Goal: Information Seeking & Learning: Learn about a topic

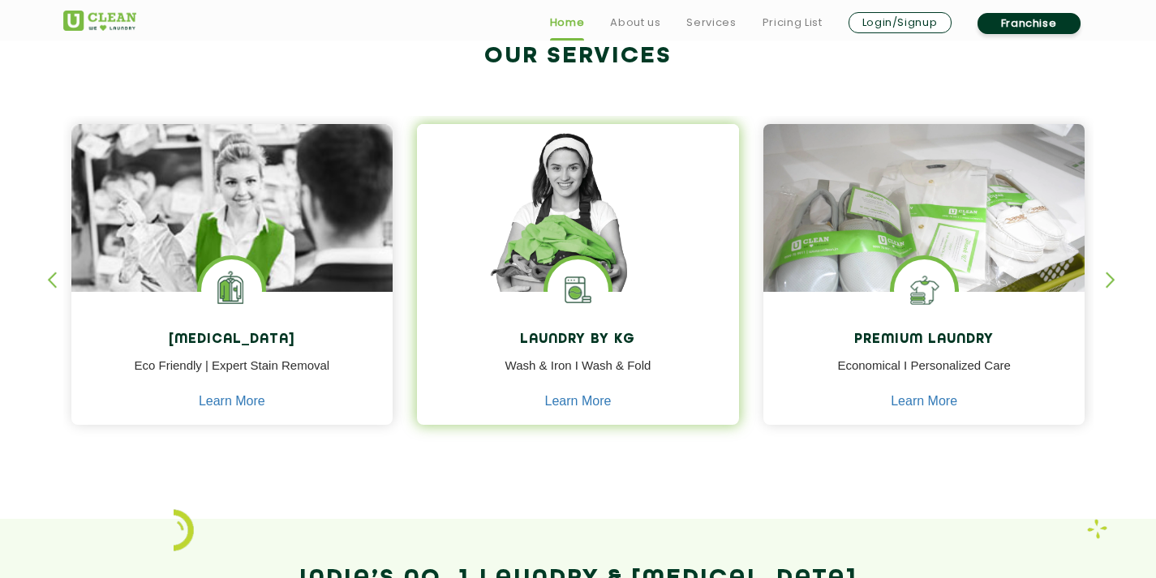
scroll to position [792, 0]
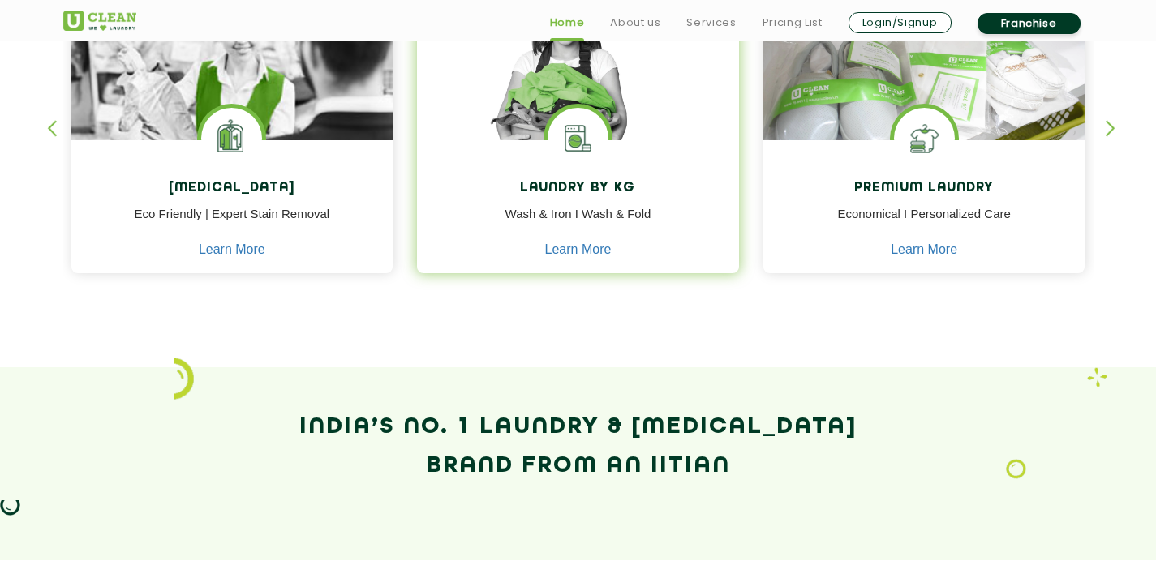
click at [600, 140] on img at bounding box center [577, 138] width 61 height 61
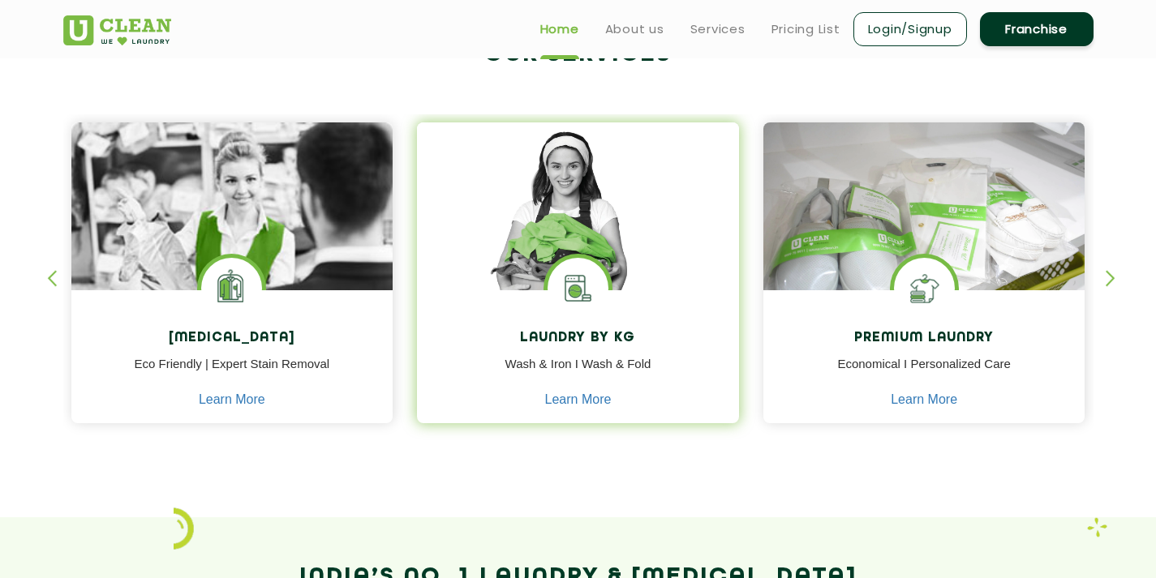
scroll to position [549, 0]
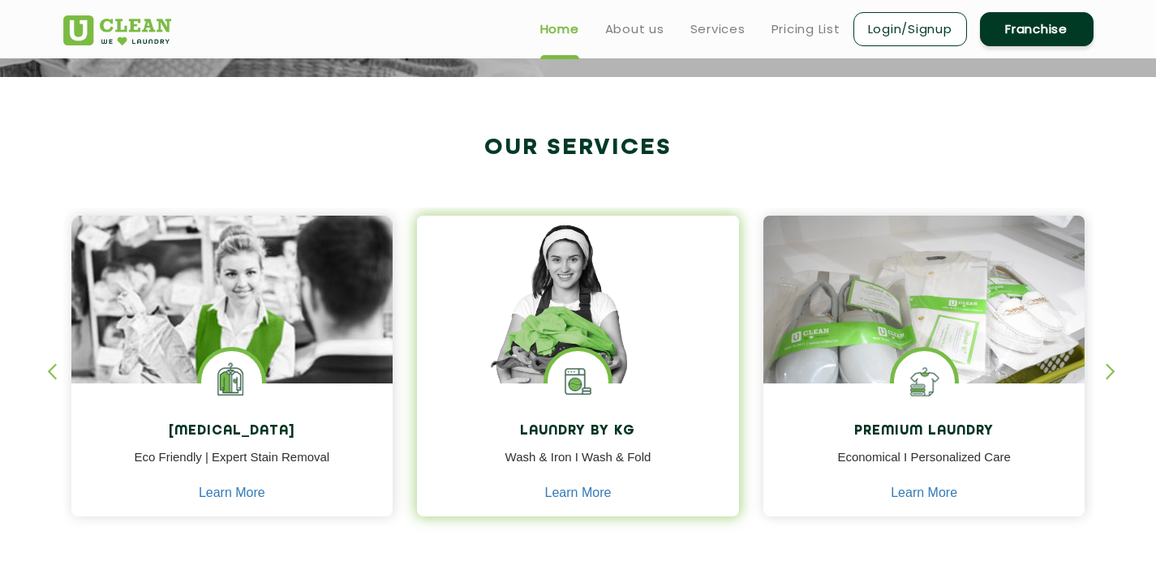
click at [567, 271] on img at bounding box center [578, 323] width 322 height 214
click at [574, 494] on link "Learn More" at bounding box center [578, 493] width 67 height 15
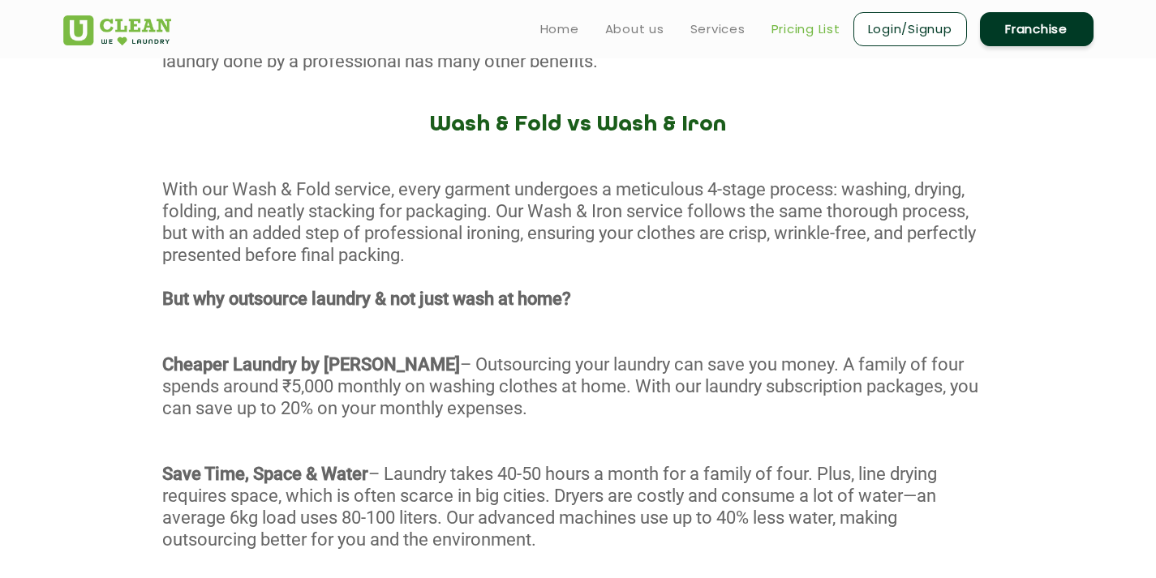
scroll to position [730, 0]
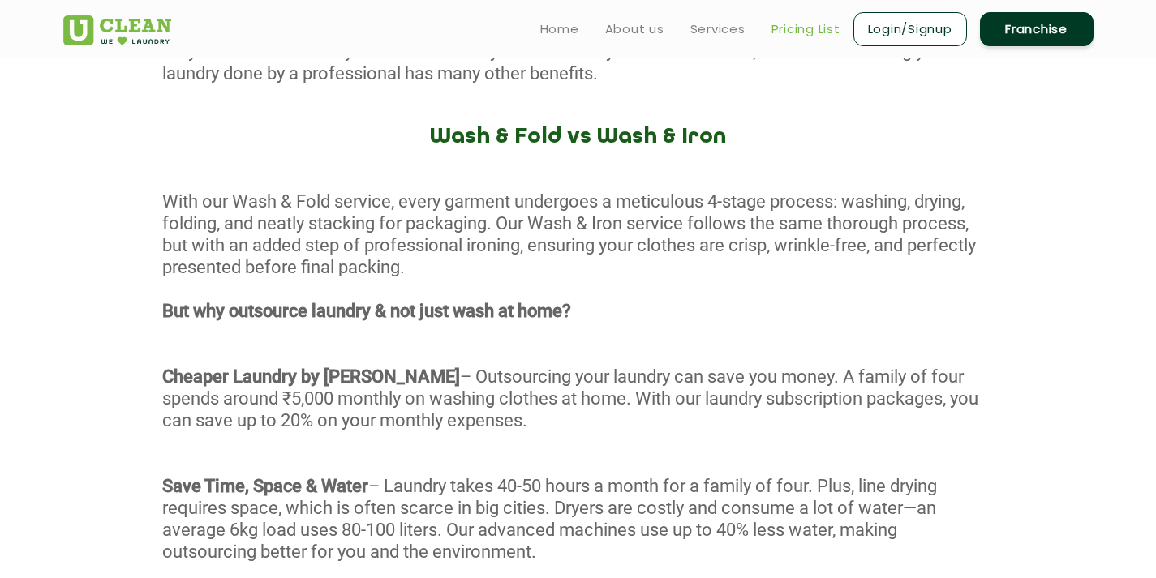
click at [779, 21] on link "Pricing List" at bounding box center [805, 28] width 69 height 19
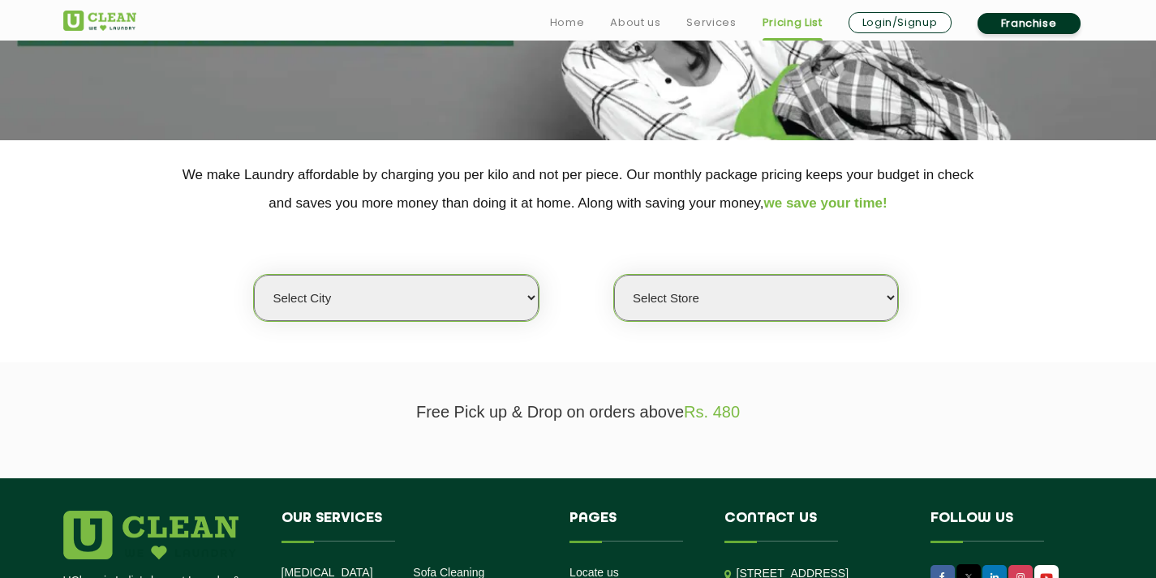
scroll to position [243, 0]
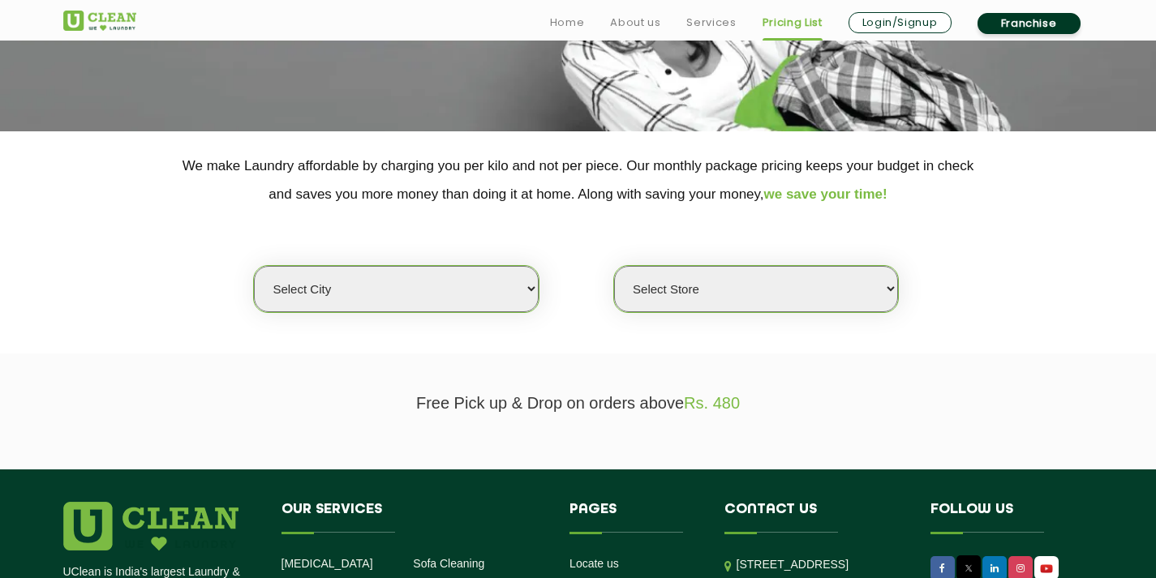
click at [468, 281] on select "Select city [GEOGRAPHIC_DATA] [GEOGRAPHIC_DATA] [GEOGRAPHIC_DATA] [GEOGRAPHIC_D…" at bounding box center [396, 289] width 284 height 46
select select "5"
click at [254, 266] on select "Select city [GEOGRAPHIC_DATA] [GEOGRAPHIC_DATA] [GEOGRAPHIC_DATA] [GEOGRAPHIC_D…" at bounding box center [396, 289] width 284 height 46
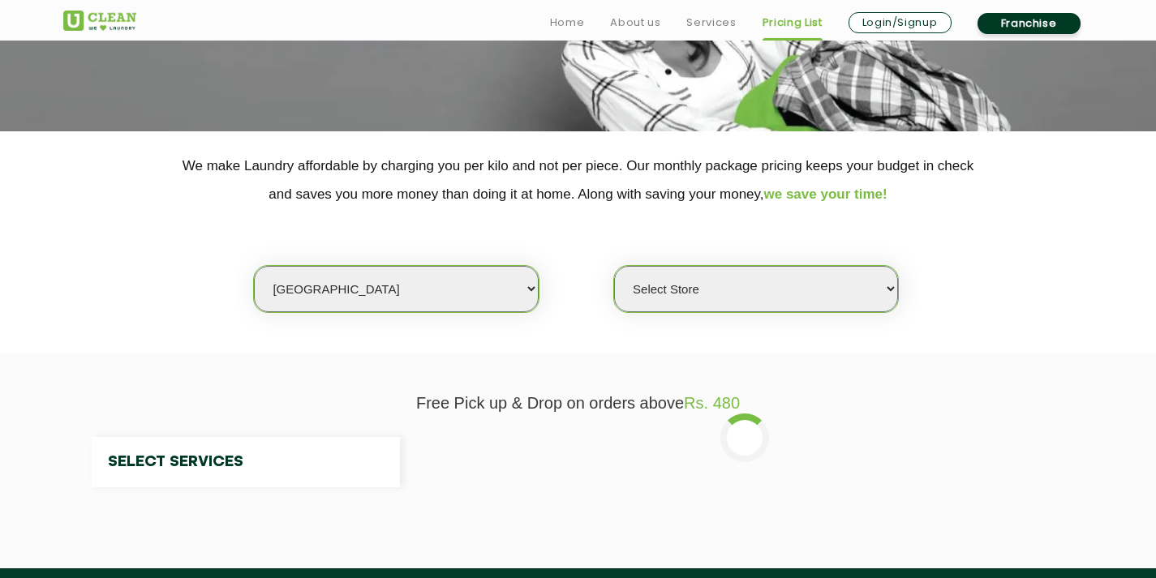
select select "0"
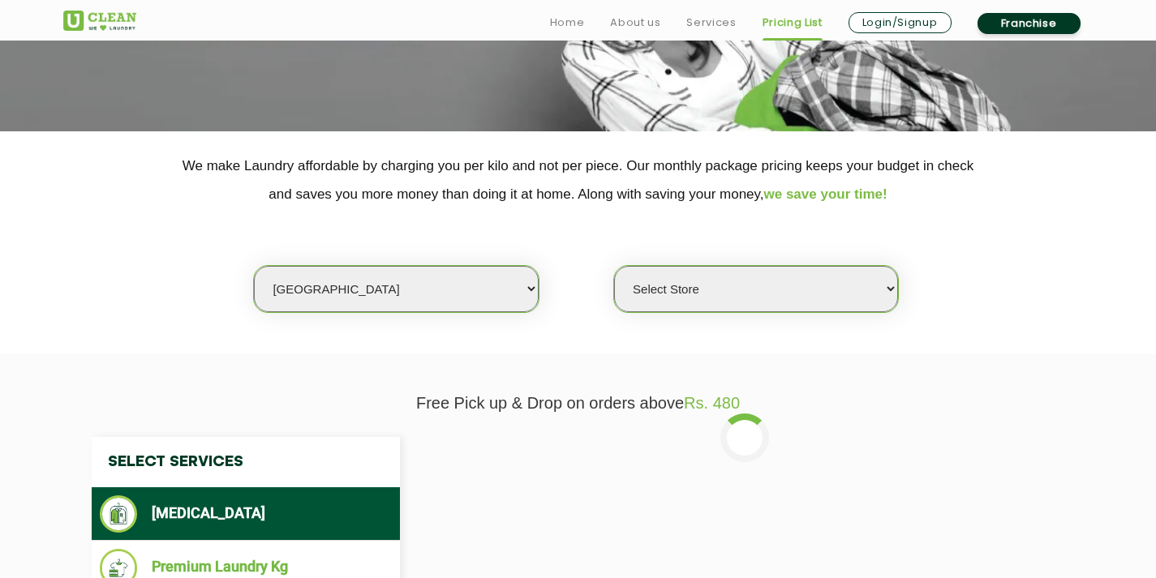
click at [690, 288] on select "Select Store UClean Narsingi UClean Nizampet UClean Sangareddy UClean Gachibowl…" at bounding box center [756, 289] width 284 height 46
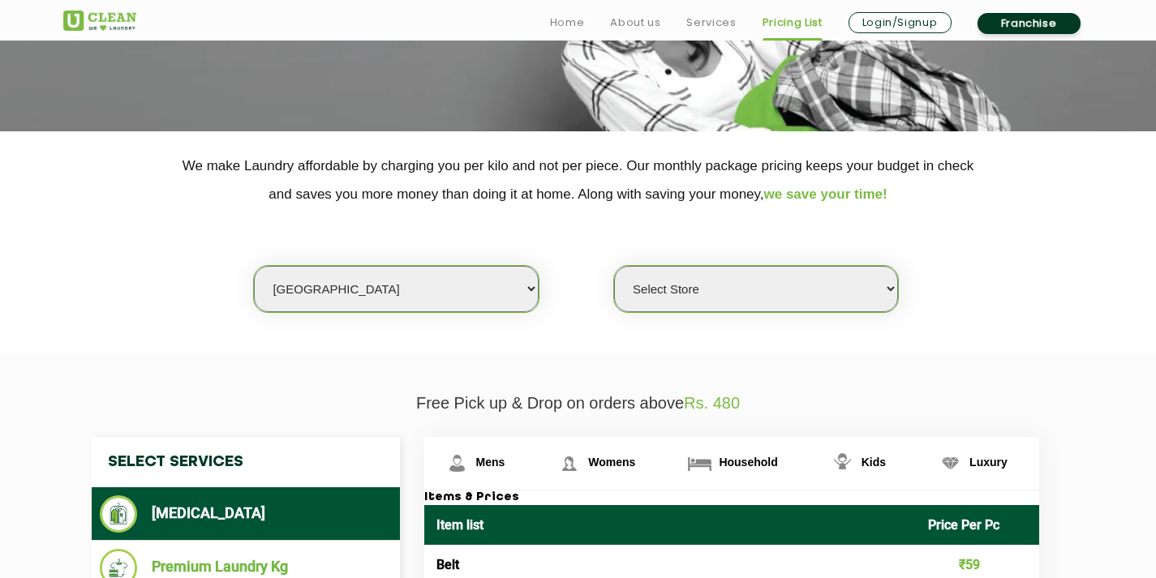
click at [709, 286] on select "Select Store UClean Narsingi UClean Nizampet UClean Sangareddy UClean Gachibowl…" at bounding box center [756, 289] width 284 height 46
click at [710, 286] on select "Select Store UClean Narsingi UClean Nizampet UClean Sangareddy UClean Gachibowl…" at bounding box center [756, 289] width 284 height 46
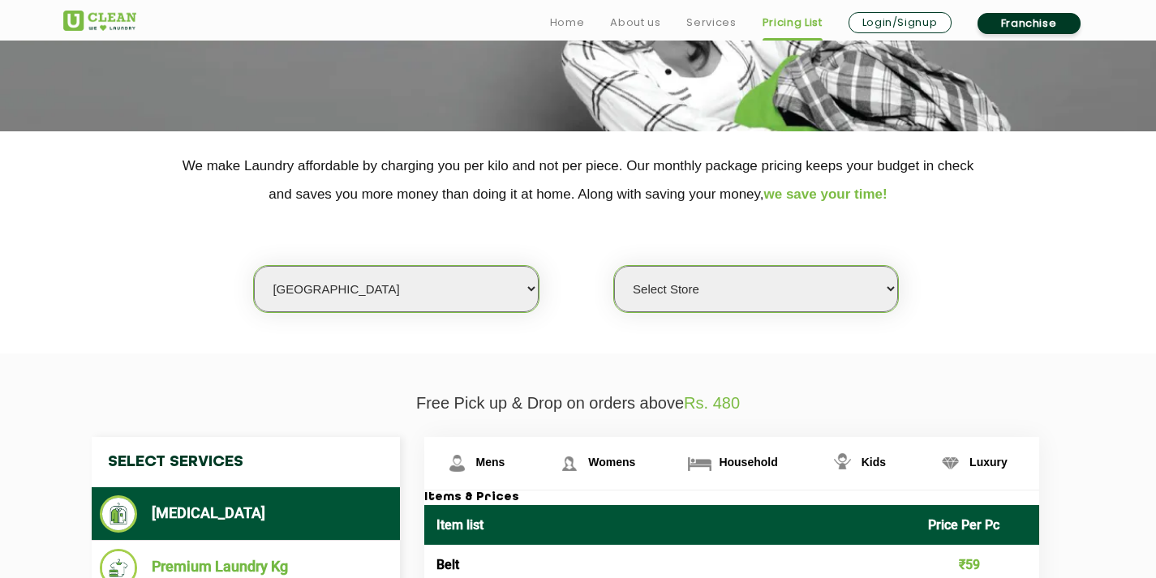
click at [710, 286] on select "Select Store UClean Narsingi UClean Nizampet UClean Sangareddy UClean Gachibowl…" at bounding box center [756, 289] width 284 height 46
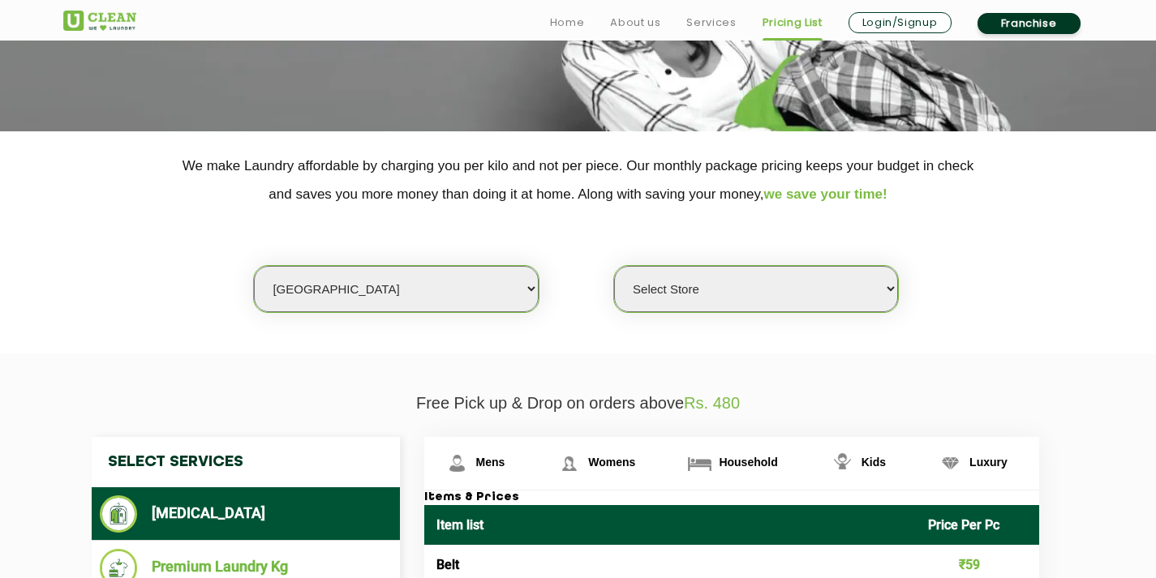
scroll to position [324, 0]
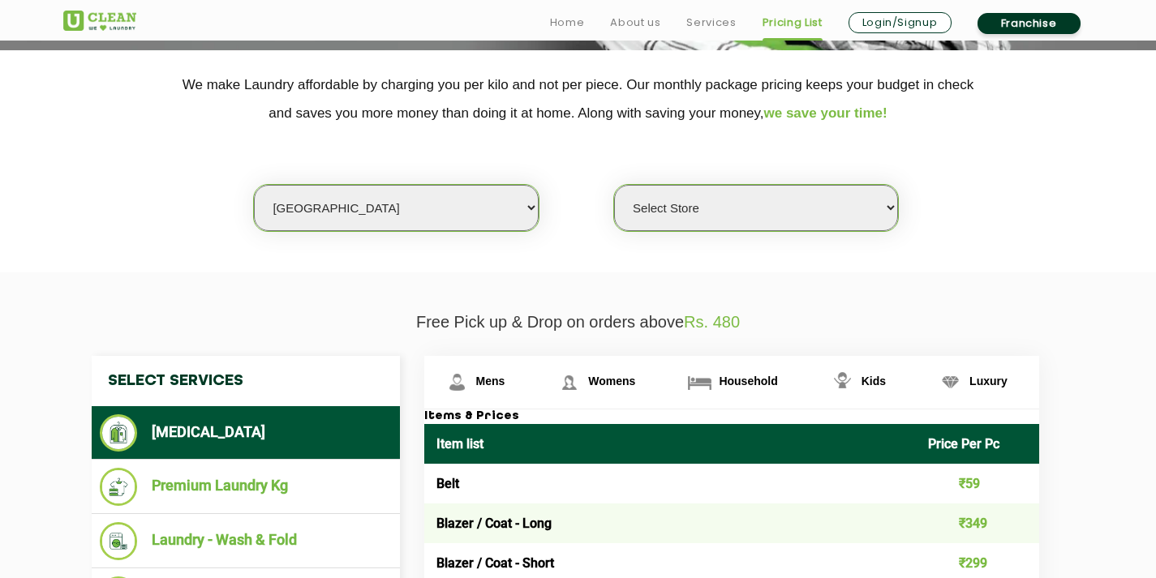
click at [881, 200] on select "Select Store UClean Narsingi UClean Nizampet UClean Sangareddy UClean Gachibowl…" at bounding box center [756, 208] width 284 height 46
drag, startPoint x: 822, startPoint y: 216, endPoint x: 788, endPoint y: 208, distance: 35.6
click at [822, 216] on select "Select Store UClean Narsingi UClean Nizampet UClean Sangareddy UClean Gachibowl…" at bounding box center [756, 208] width 284 height 46
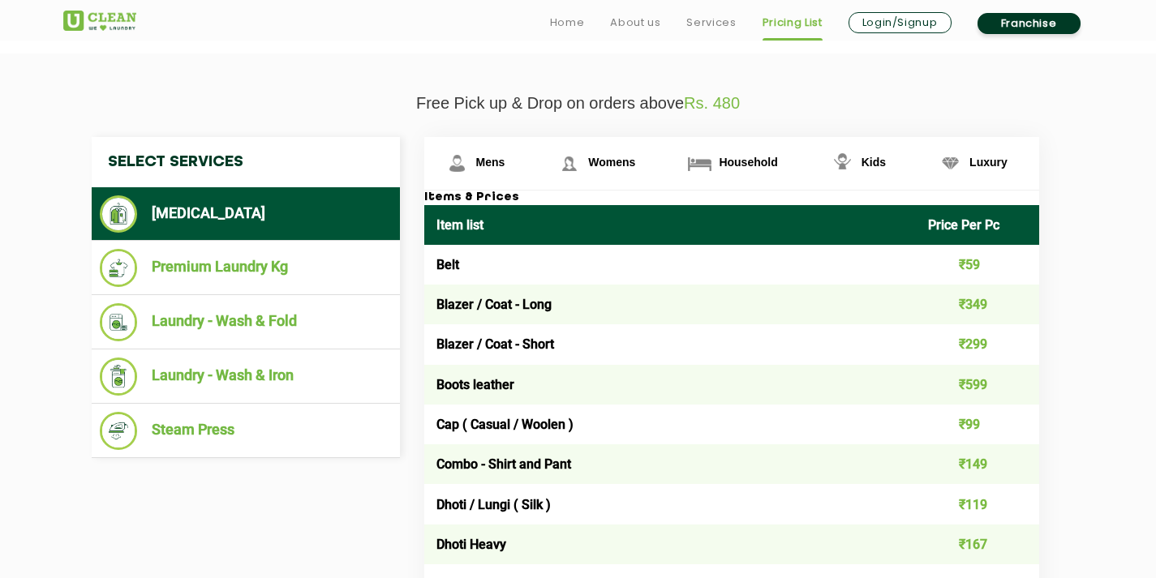
scroll to position [568, 0]
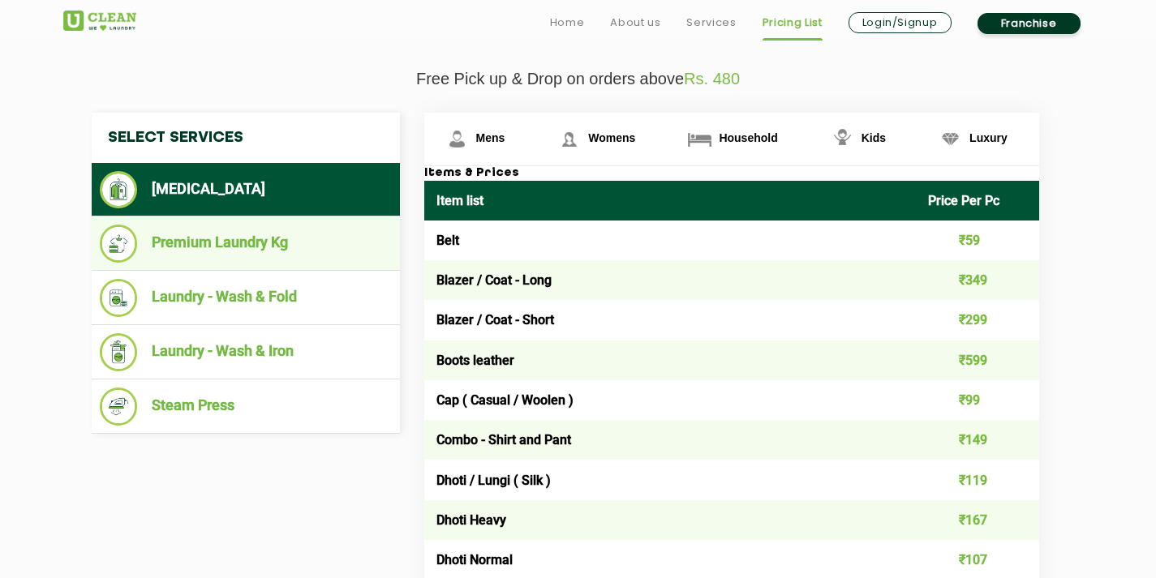
click at [240, 253] on li "Premium Laundry Kg" at bounding box center [246, 244] width 292 height 38
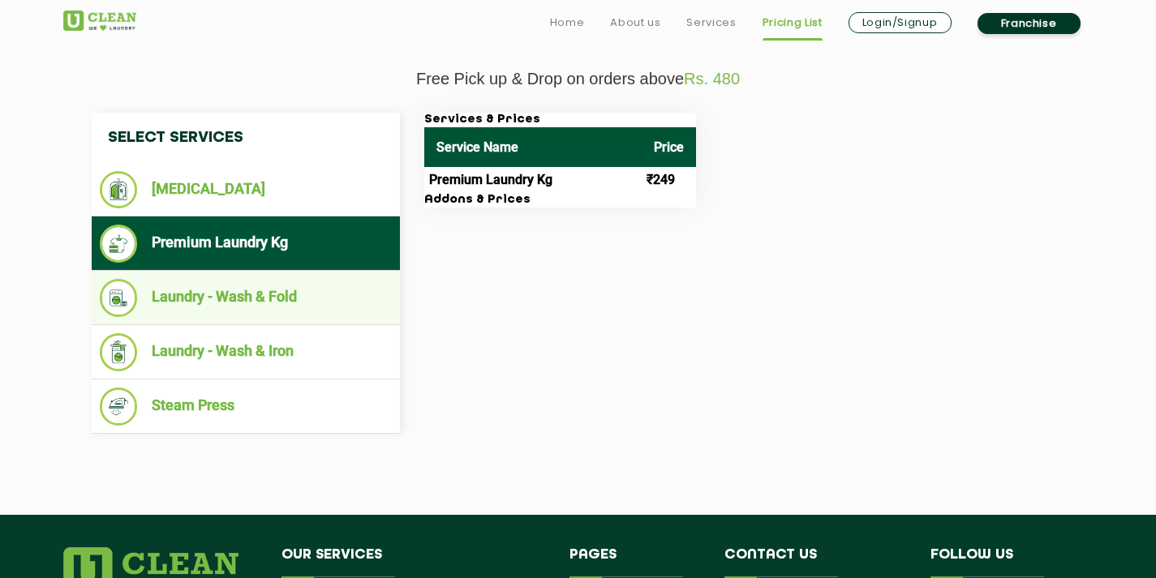
click at [255, 292] on li "Laundry - Wash & Fold" at bounding box center [246, 298] width 292 height 38
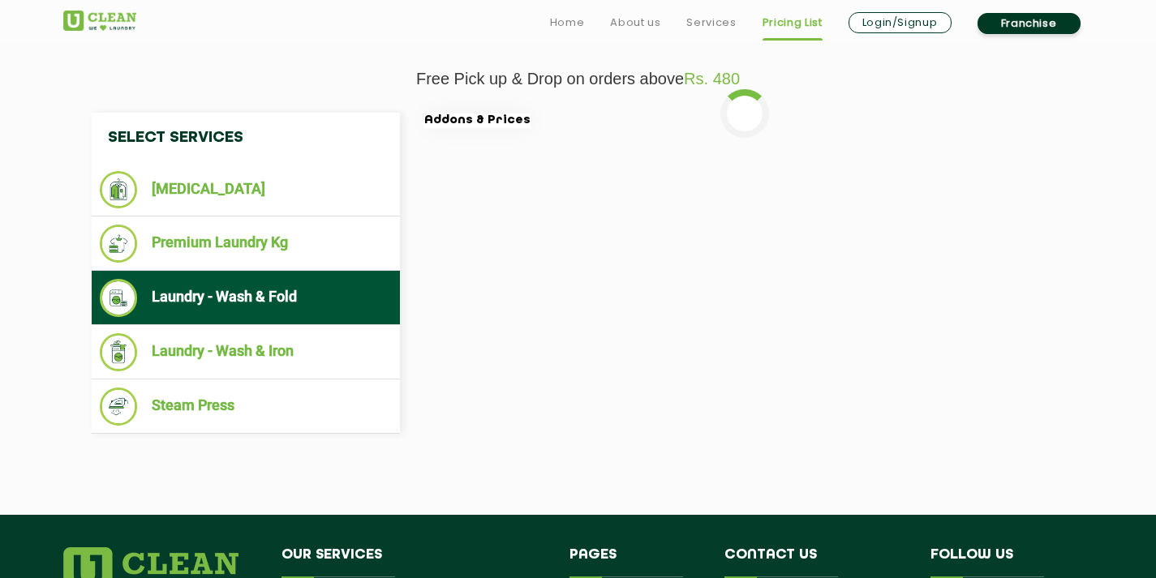
click at [255, 292] on li "Laundry - Wash & Fold" at bounding box center [246, 298] width 292 height 38
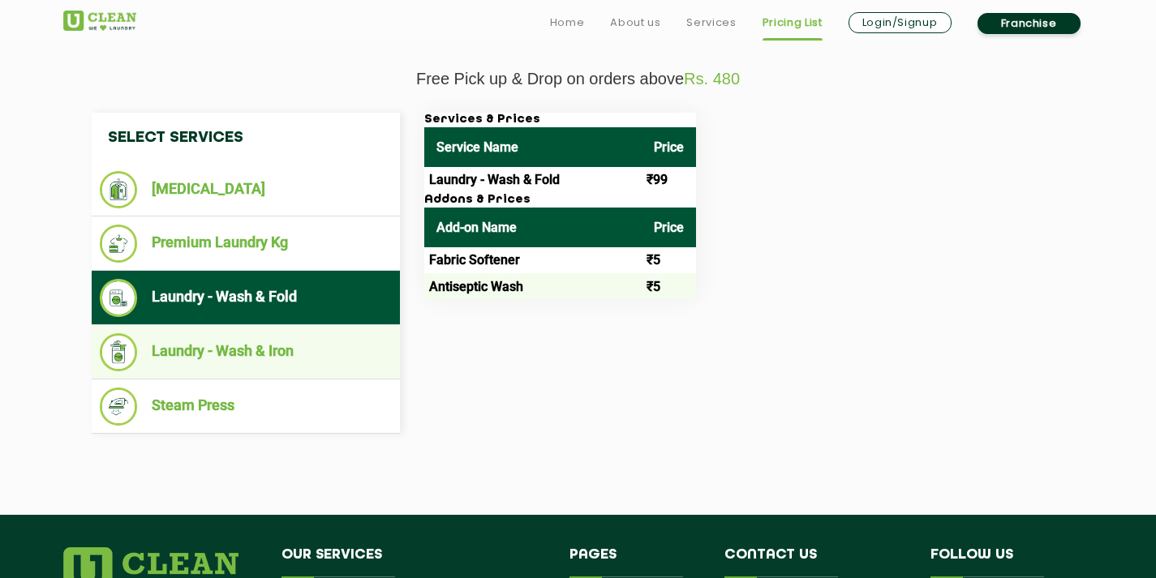
click at [296, 352] on li "Laundry - Wash & Iron" at bounding box center [246, 352] width 292 height 38
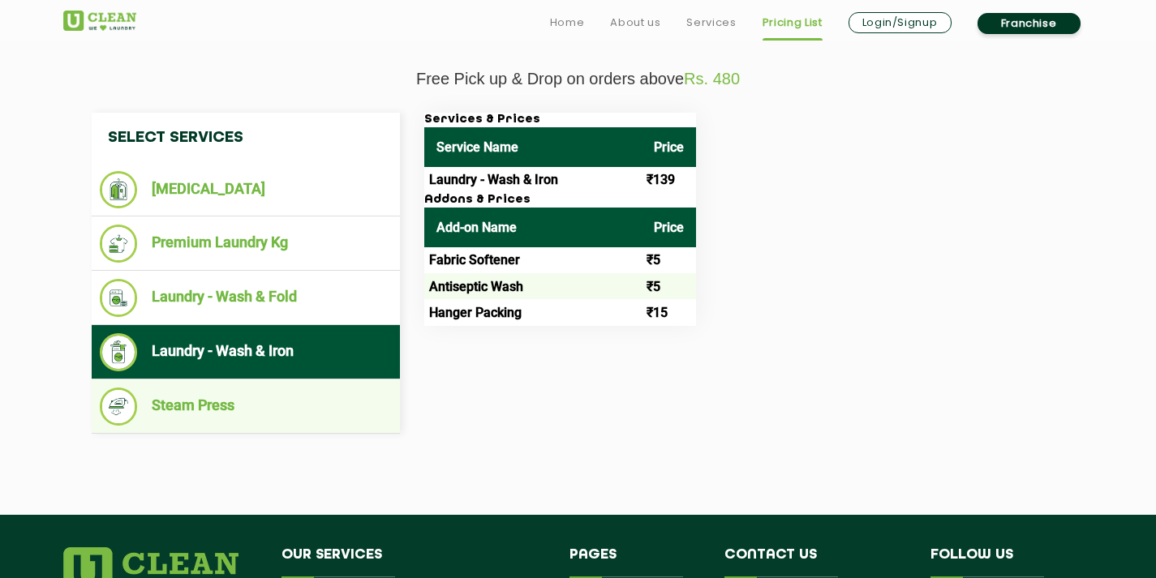
click at [275, 393] on li "Steam Press" at bounding box center [246, 407] width 292 height 38
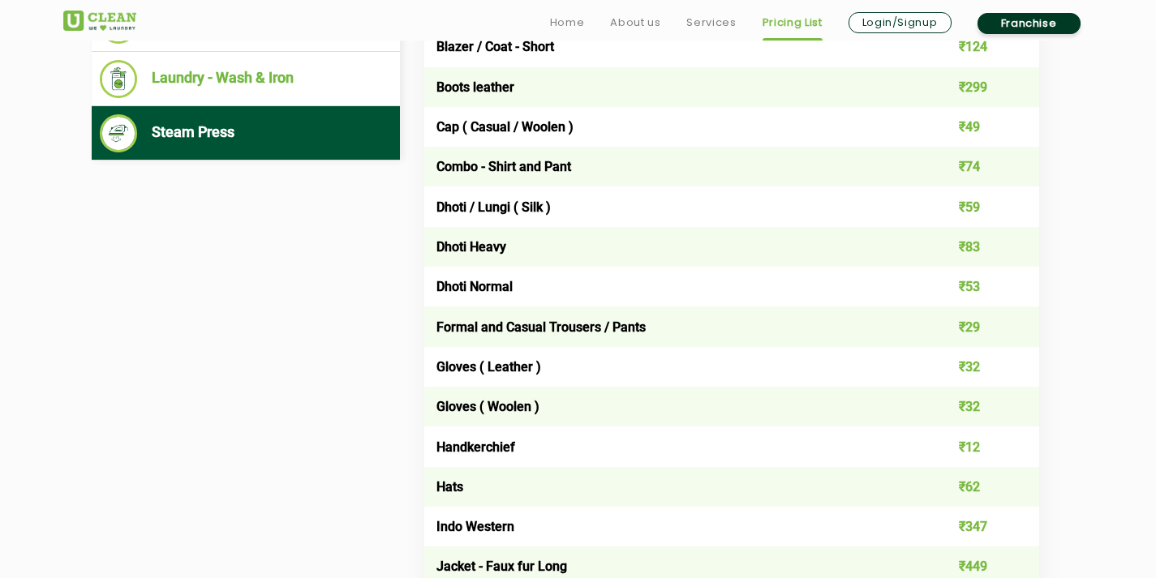
scroll to position [892, 0]
